Goal: Task Accomplishment & Management: Manage account settings

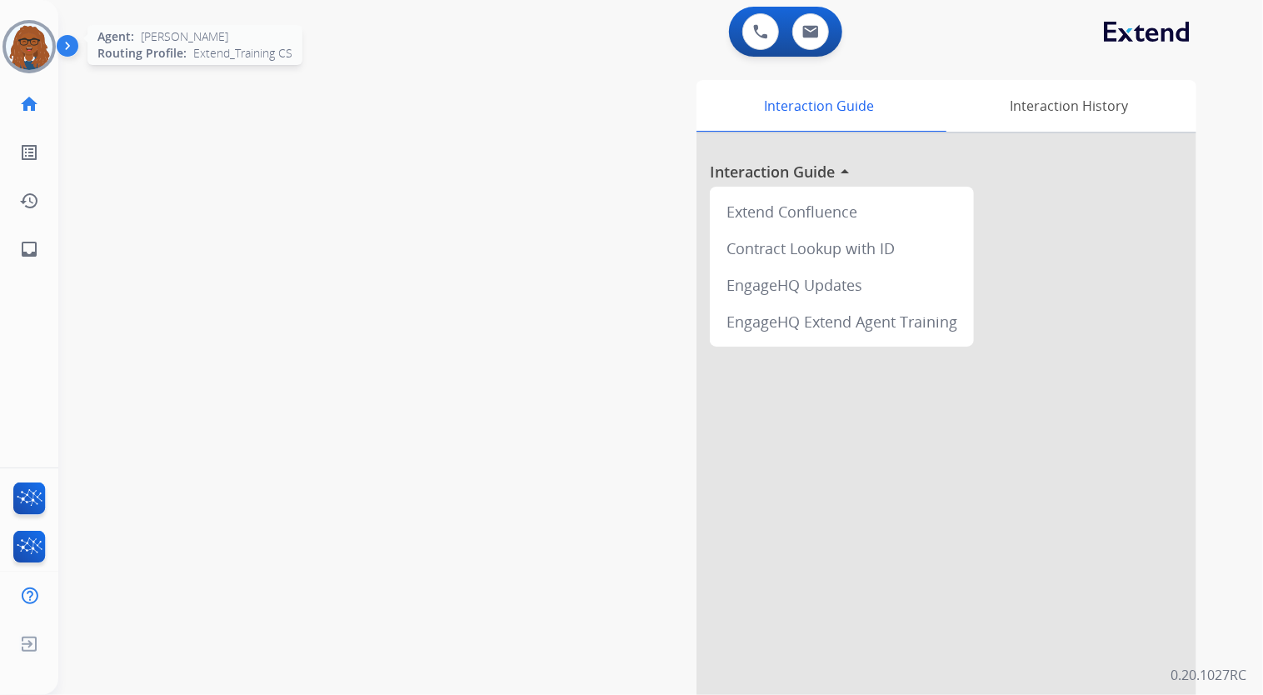
click at [15, 47] on img at bounding box center [29, 46] width 47 height 47
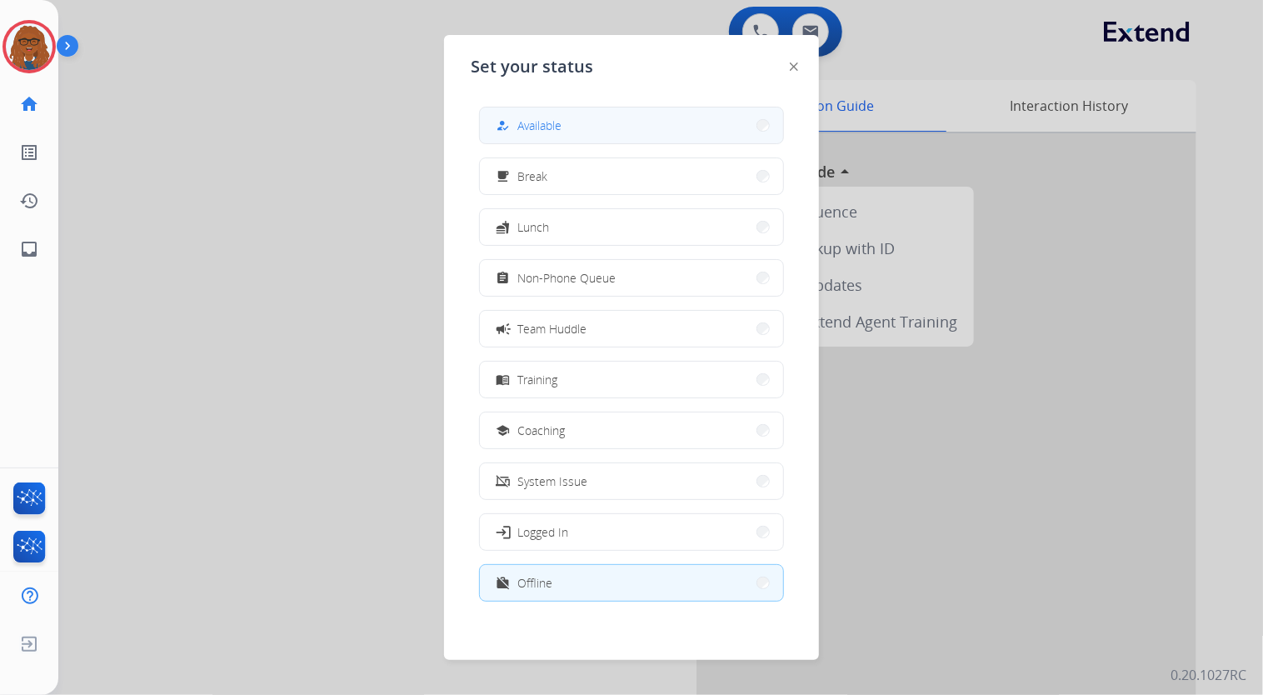
click at [636, 117] on button "how_to_reg Available" at bounding box center [631, 125] width 303 height 36
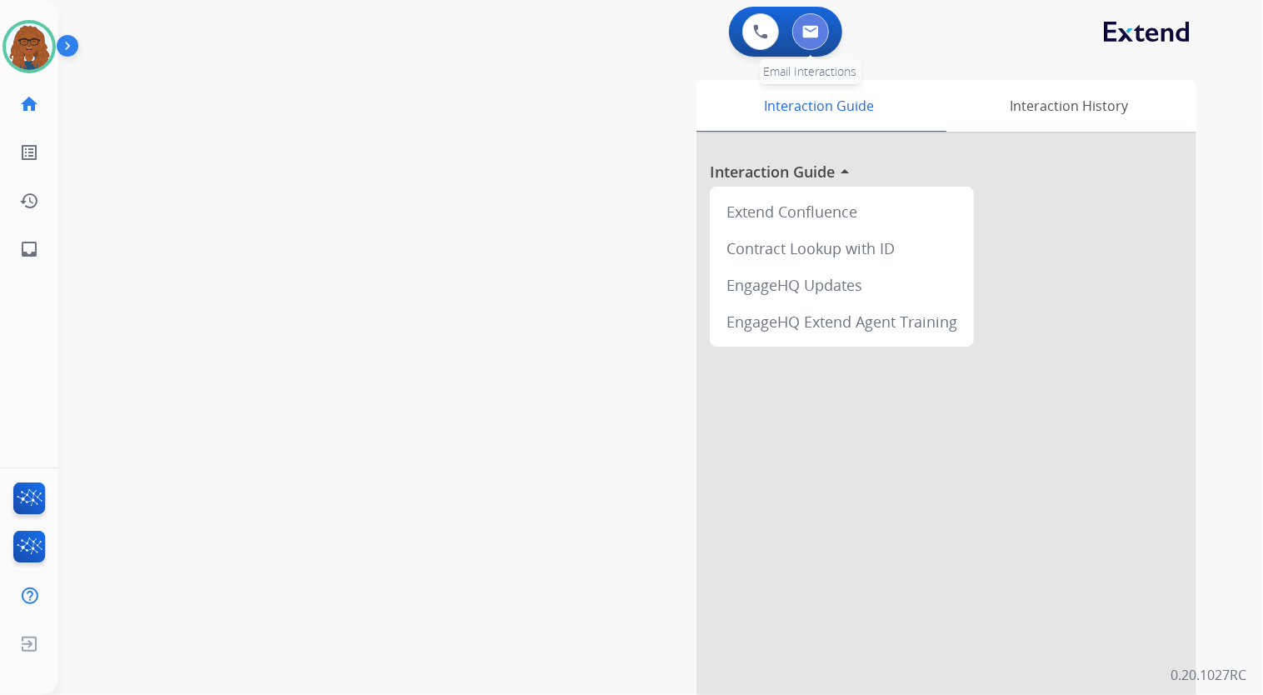
click at [816, 25] on img at bounding box center [810, 31] width 17 height 13
select select "**********"
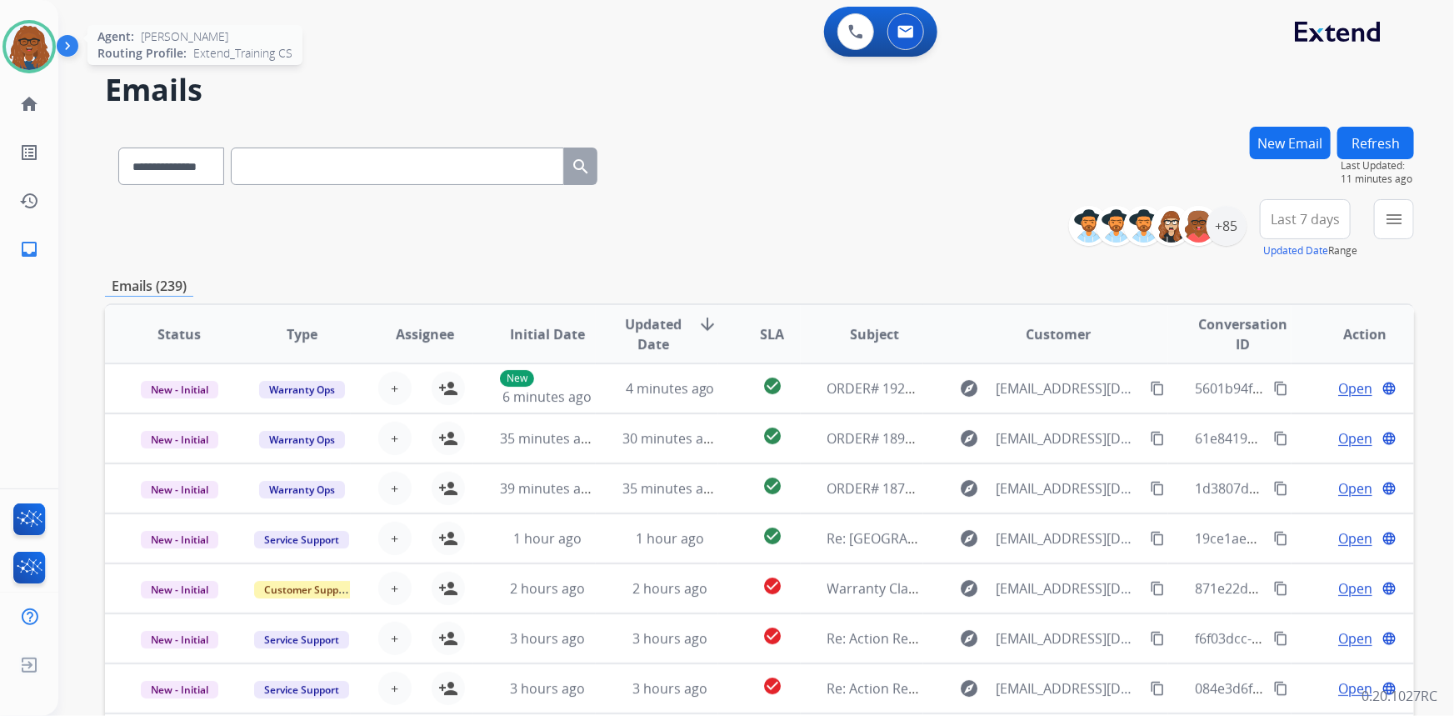
click at [23, 43] on img at bounding box center [29, 46] width 47 height 47
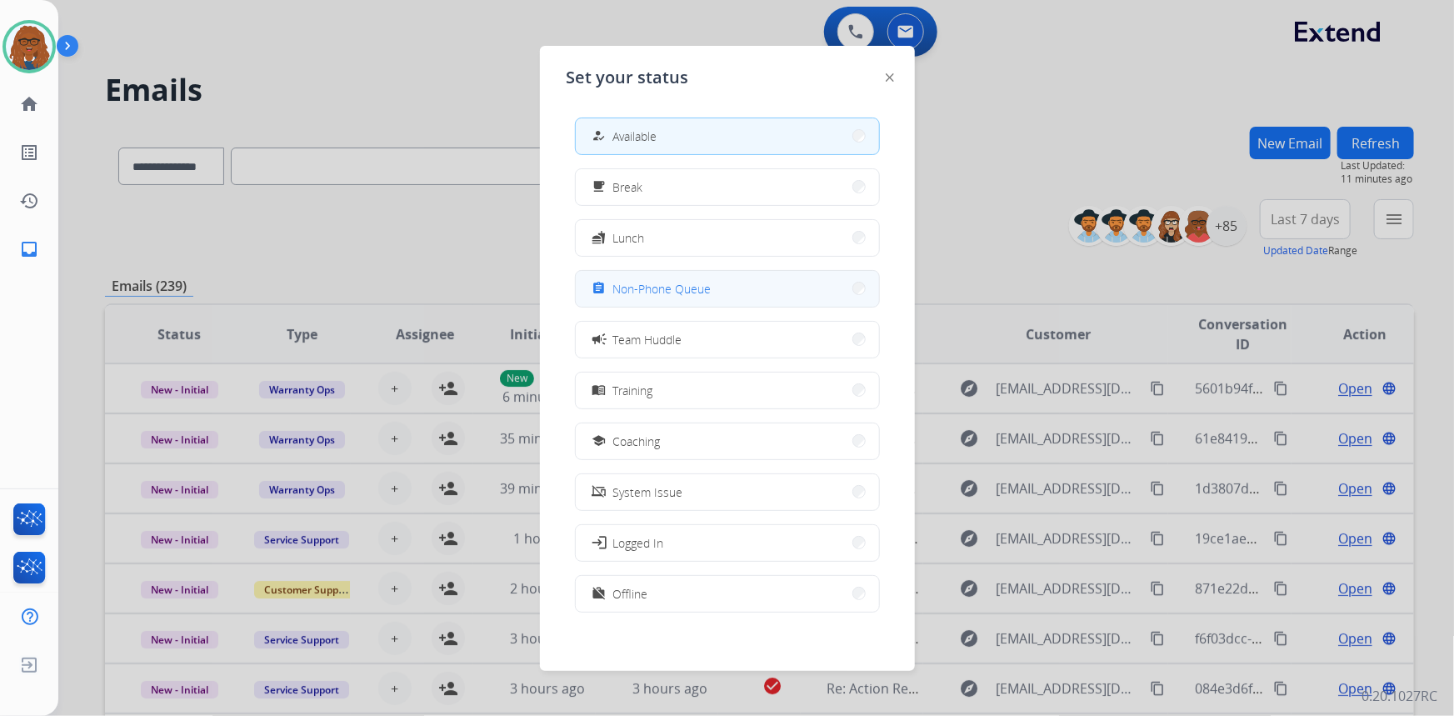
click at [674, 289] on span "Non-Phone Queue" at bounding box center [662, 288] width 98 height 17
